Goal: Information Seeking & Learning: Find specific page/section

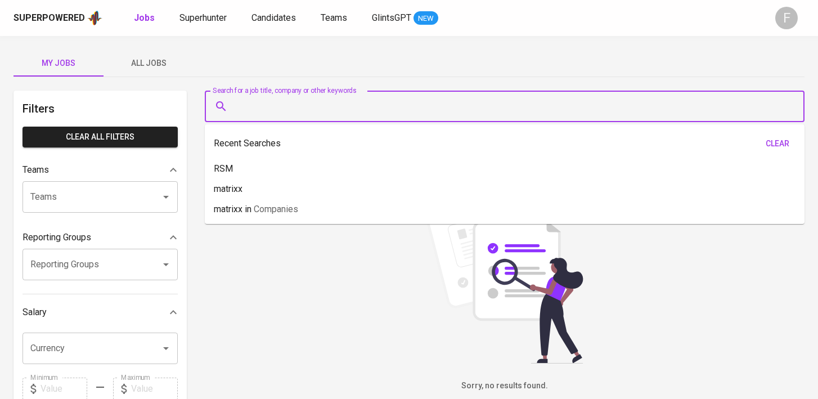
click at [347, 109] on input "Search for a job title, company or other keywords" at bounding box center [507, 106] width 550 height 21
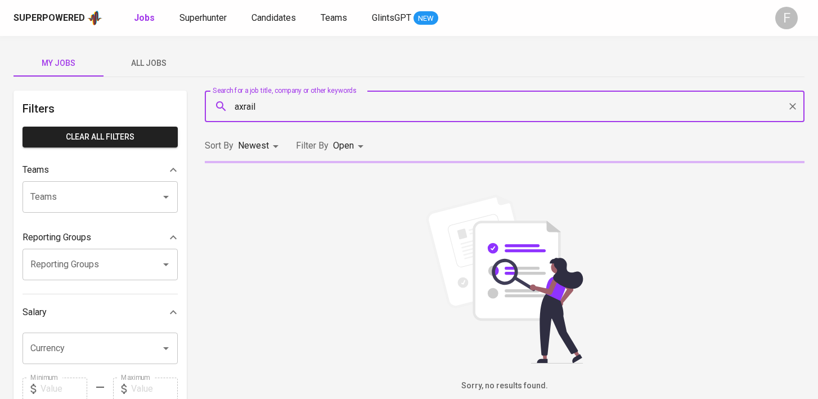
type input "axrail"
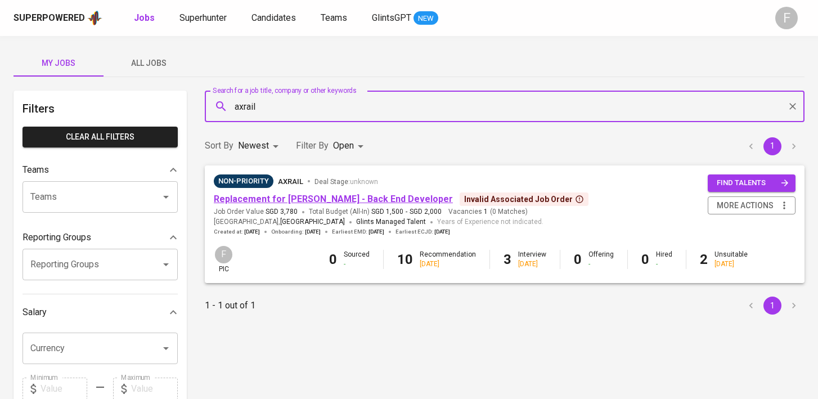
click at [362, 202] on link "Replacement for [PERSON_NAME] - Back End Developer" at bounding box center [333, 199] width 239 height 11
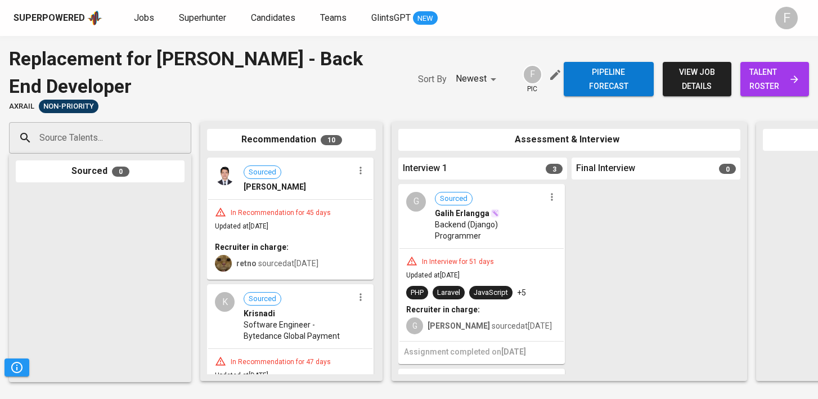
click at [695, 75] on span "view job details" at bounding box center [697, 79] width 51 height 28
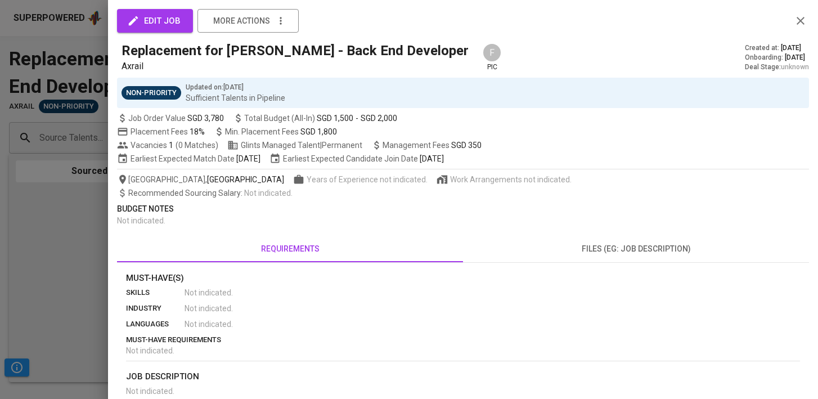
click at [800, 20] on icon "button" at bounding box center [801, 21] width 8 height 8
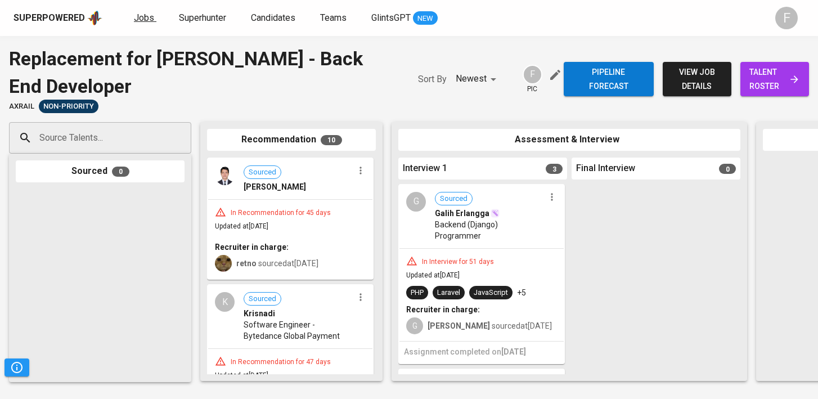
click at [141, 17] on span "Jobs" at bounding box center [144, 17] width 20 height 11
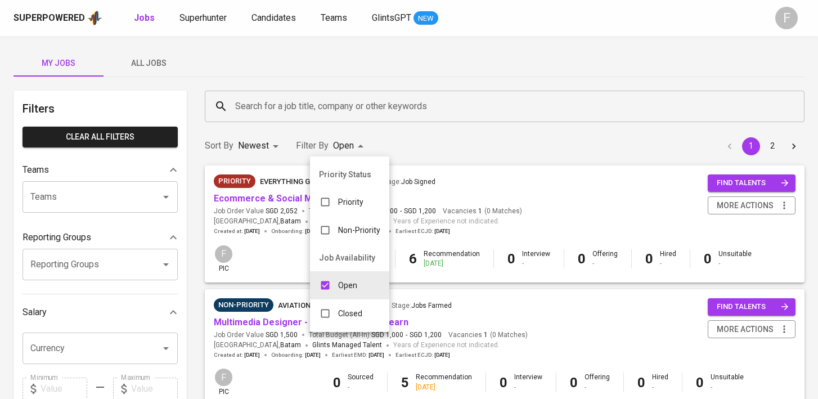
click at [324, 312] on input "checkbox" at bounding box center [325, 313] width 21 height 21
checkbox input "true"
type input "OPEN,CLOSE"
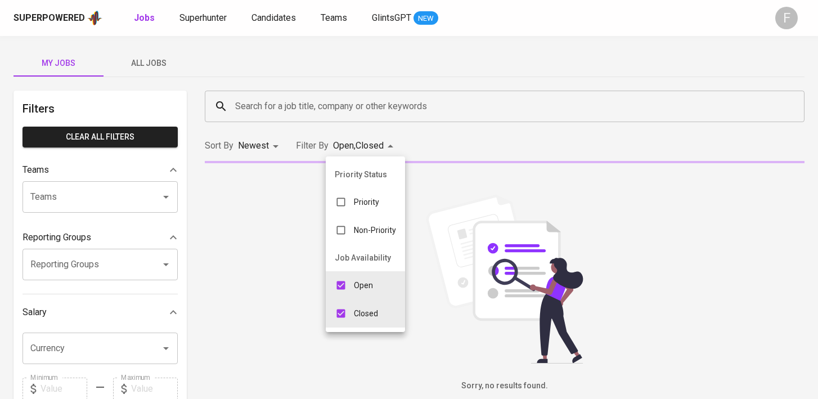
click at [310, 106] on div at bounding box center [409, 199] width 818 height 399
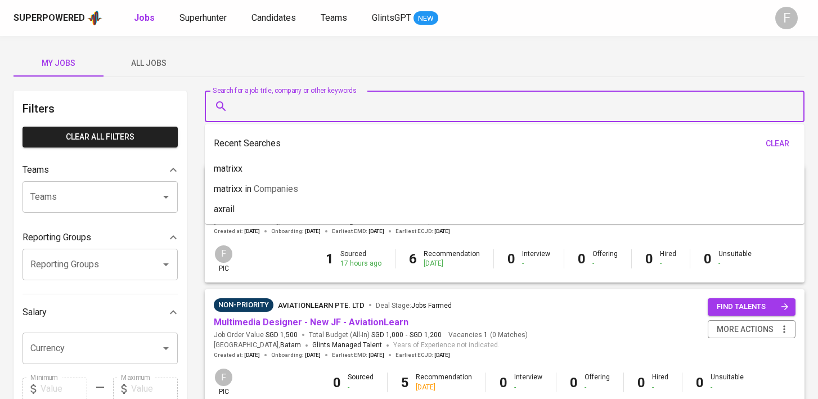
click at [289, 105] on input "Search for a job title, company or other keywords" at bounding box center [507, 106] width 550 height 21
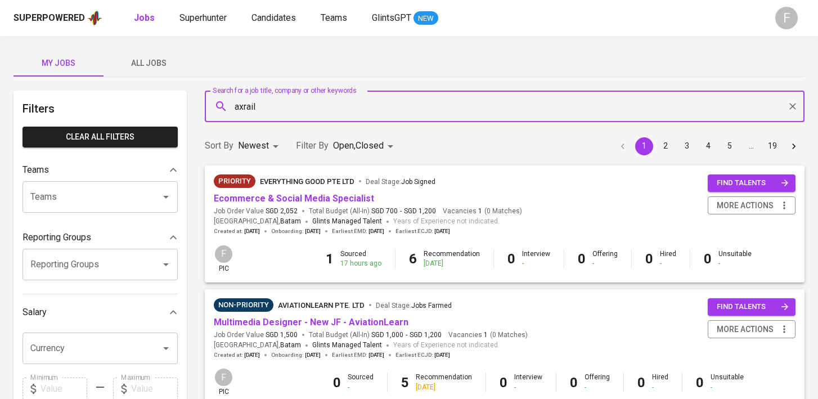
type input "axrail"
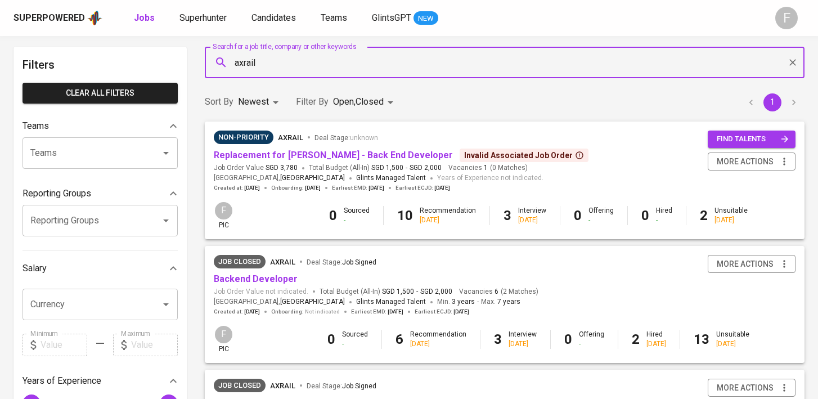
scroll to position [57, 0]
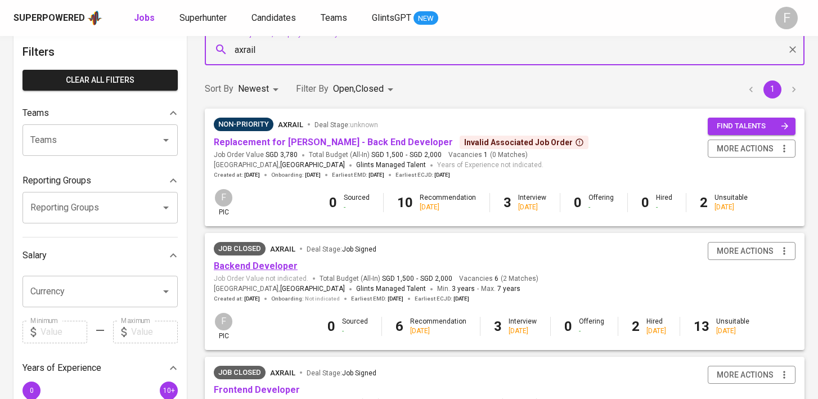
click at [268, 270] on link "Backend Developer" at bounding box center [256, 266] width 84 height 11
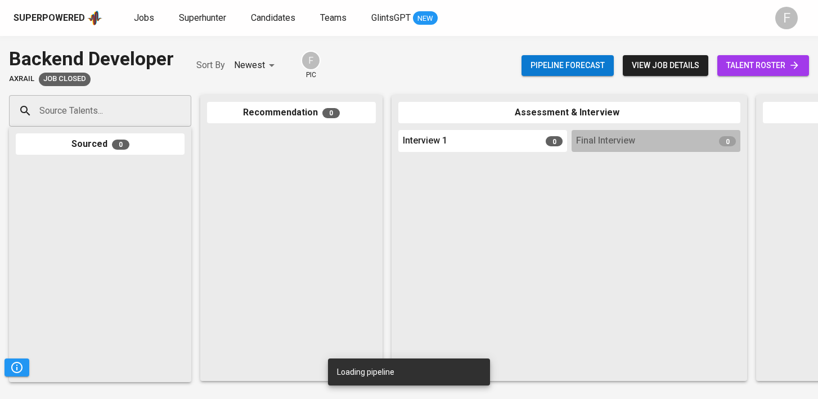
click at [762, 65] on span "talent roster" at bounding box center [764, 66] width 74 height 14
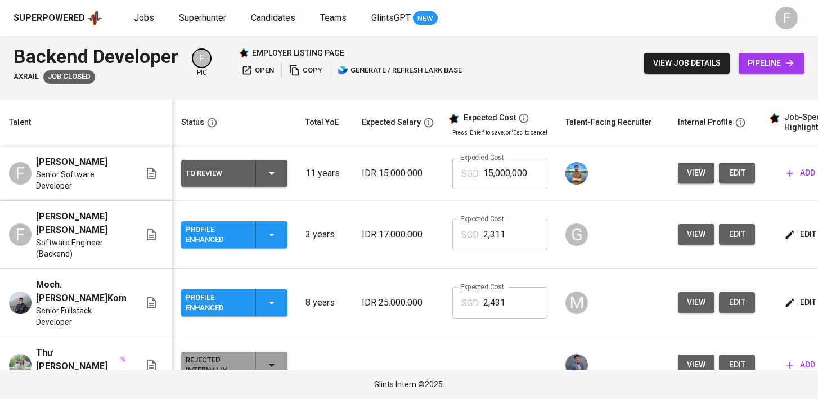
click at [678, 60] on span "view job details" at bounding box center [687, 63] width 68 height 14
